Goal: Book appointment/travel/reservation

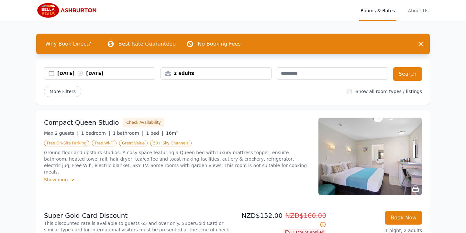
click at [54, 73] on div "[DATE] [DATE]" at bounding box center [99, 73] width 111 height 6
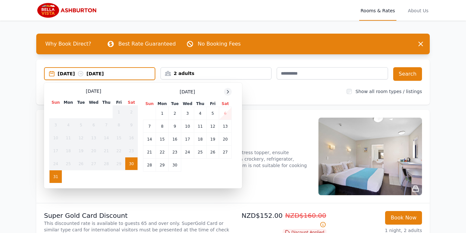
click at [228, 90] on icon at bounding box center [227, 91] width 5 height 5
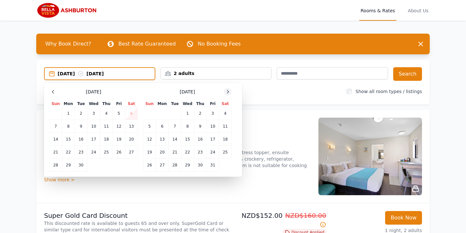
click at [228, 90] on icon at bounding box center [227, 91] width 5 height 5
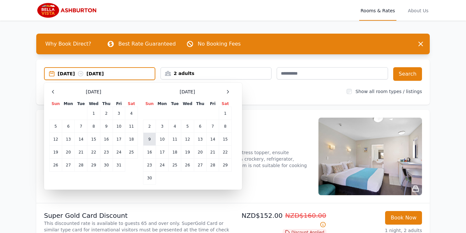
click at [150, 139] on td "9" at bounding box center [149, 139] width 13 height 13
click at [106, 73] on div "[DATE] --" at bounding box center [106, 74] width 97 height 6
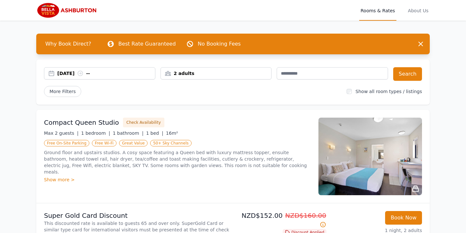
click at [106, 73] on div "[DATE] --" at bounding box center [106, 73] width 98 height 6
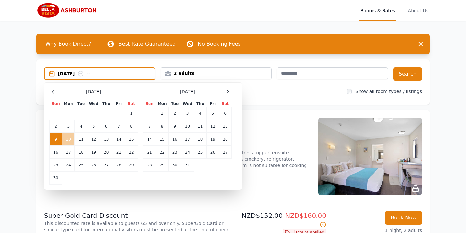
click at [70, 139] on td "10" at bounding box center [68, 139] width 13 height 13
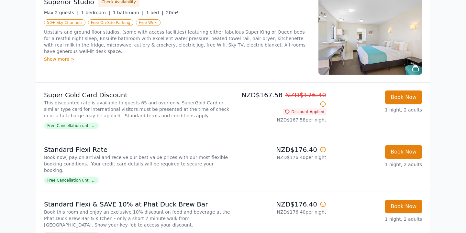
scroll to position [797, 0]
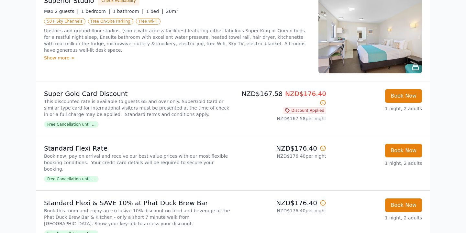
click at [87, 128] on span "Free Cancellation until ..." at bounding box center [71, 124] width 55 height 6
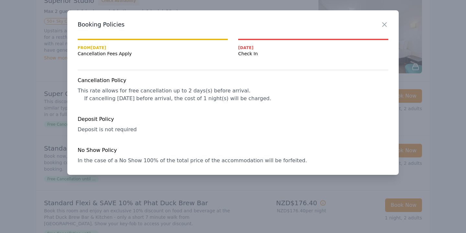
click at [229, 141] on div "Cancellation Policy This rate allows for free cancellation up to 2 days(s) befo…" at bounding box center [233, 121] width 311 height 88
click at [384, 21] on icon "button" at bounding box center [385, 25] width 8 height 8
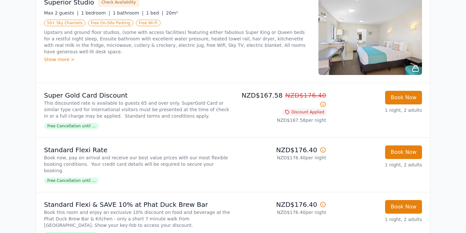
scroll to position [795, 0]
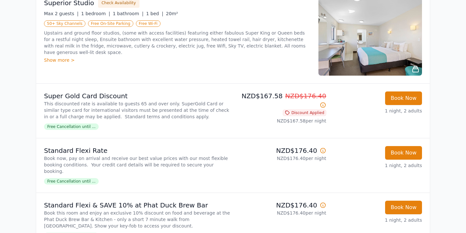
click at [61, 57] on div "Show more >" at bounding box center [177, 60] width 267 height 6
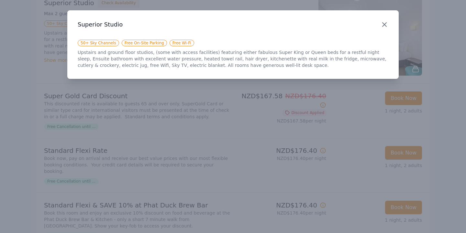
click at [385, 24] on icon "button" at bounding box center [385, 25] width 8 height 8
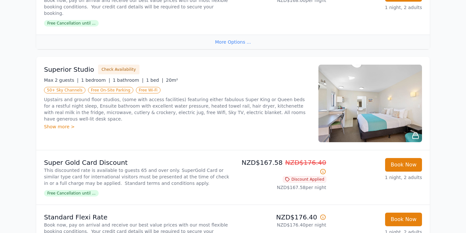
scroll to position [731, 0]
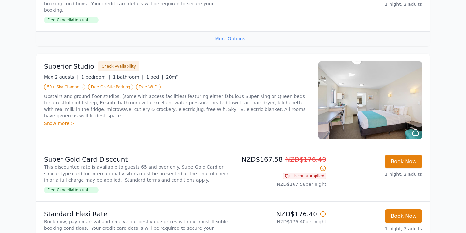
click at [363, 112] on img at bounding box center [371, 101] width 104 height 78
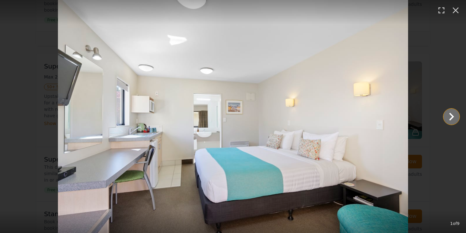
click at [453, 114] on icon "Show slide 2 of 9" at bounding box center [452, 117] width 16 height 16
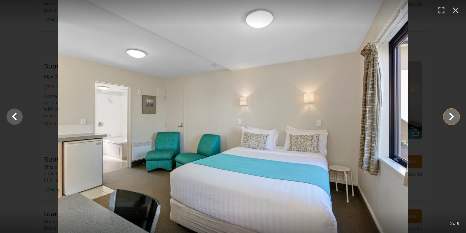
click at [452, 117] on icon "Show slide 3 of 9" at bounding box center [452, 117] width 16 height 16
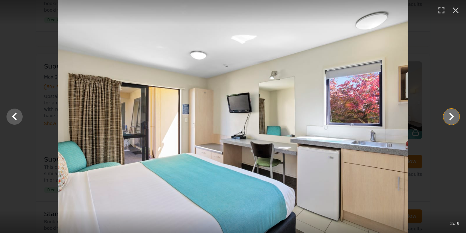
click at [452, 115] on icon "Show slide 4 of 9" at bounding box center [451, 117] width 5 height 8
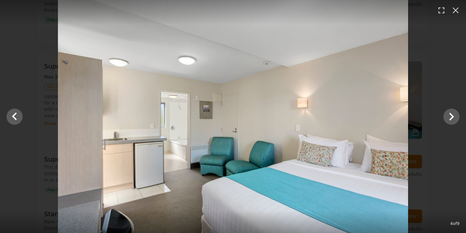
click at [175, 136] on img at bounding box center [233, 116] width 350 height 233
click at [450, 115] on icon "Show slide 5 of 9" at bounding box center [451, 117] width 5 height 8
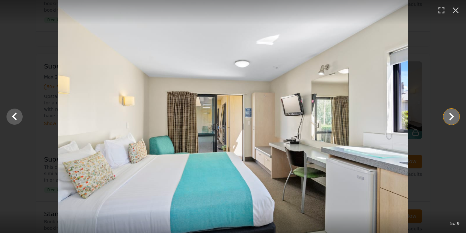
click at [451, 116] on icon "Show slide 6 of 9" at bounding box center [451, 117] width 5 height 8
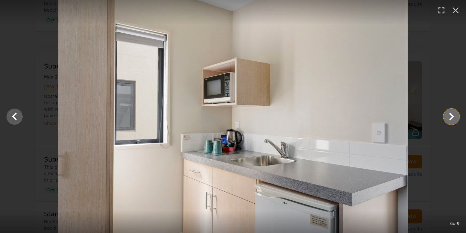
click at [452, 118] on icon "Show slide 7 of 9" at bounding box center [451, 117] width 5 height 8
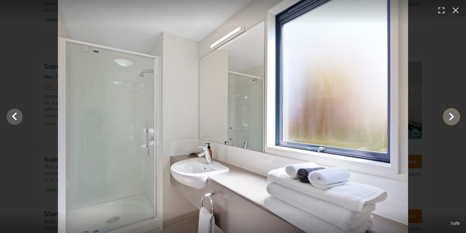
click at [451, 116] on icon "Show slide 8 of 9" at bounding box center [452, 117] width 16 height 16
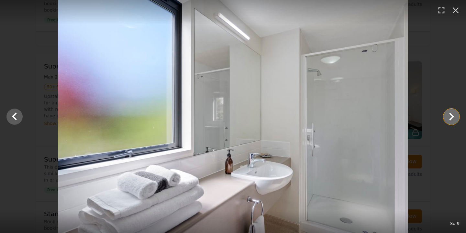
click at [451, 116] on icon "Show slide 9 of 9" at bounding box center [452, 117] width 16 height 16
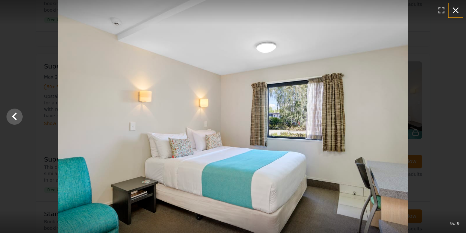
click at [454, 8] on icon "button" at bounding box center [456, 10] width 6 height 6
